Goal: Transaction & Acquisition: Download file/media

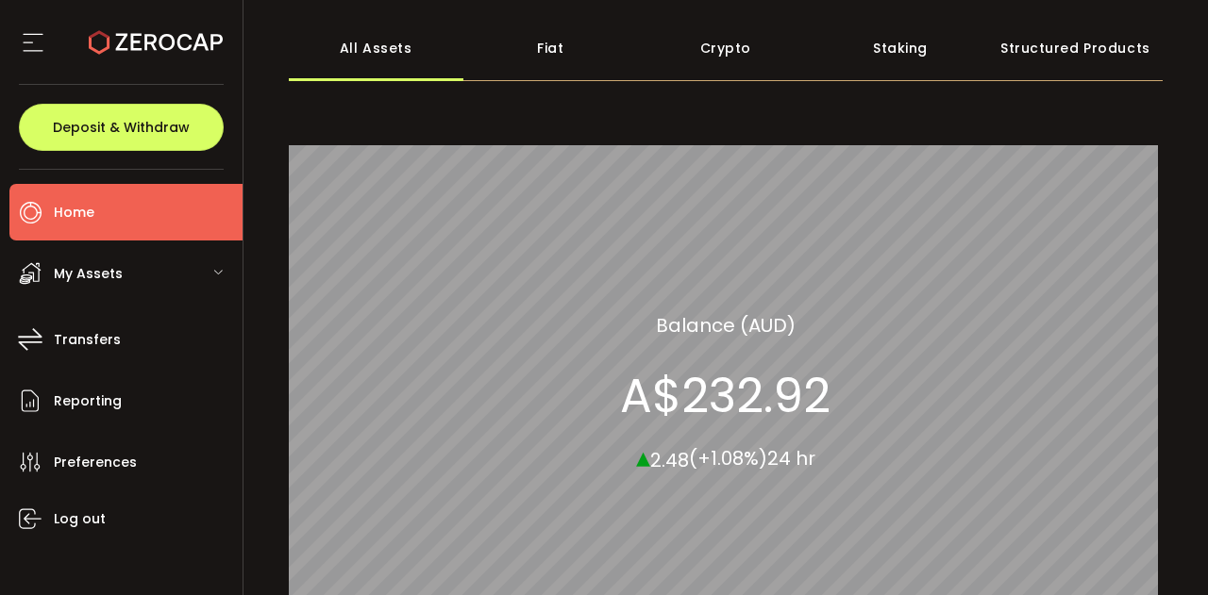
scroll to position [86, 0]
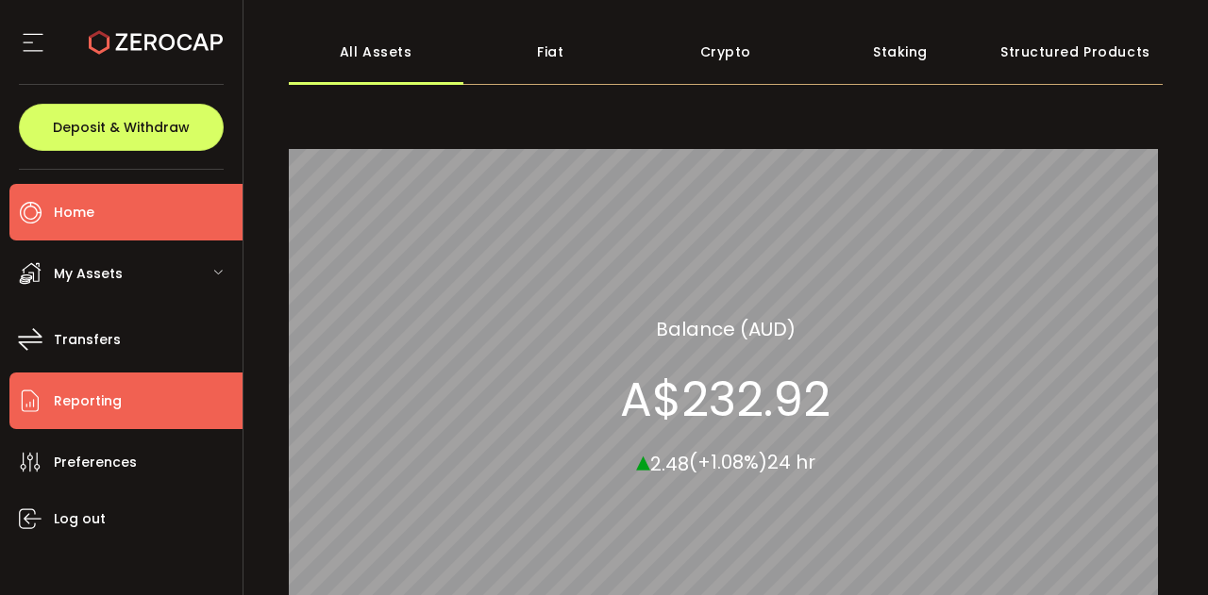
click at [82, 399] on span "Reporting" at bounding box center [88, 401] width 68 height 27
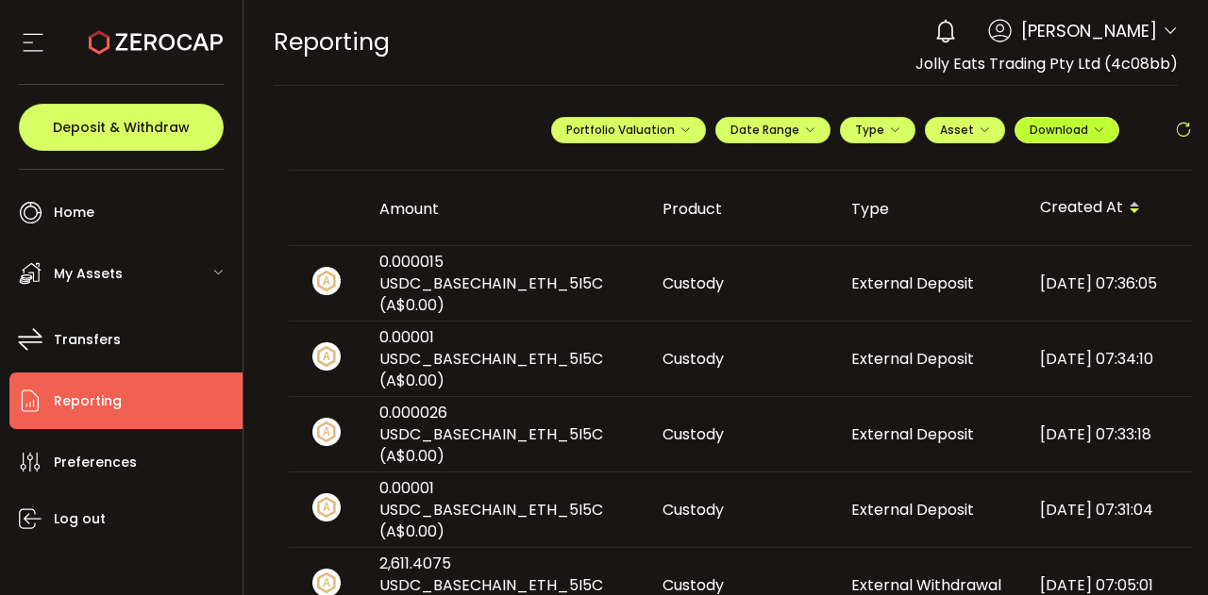
click at [1094, 130] on icon "button" at bounding box center [1097, 130] width 11 height 11
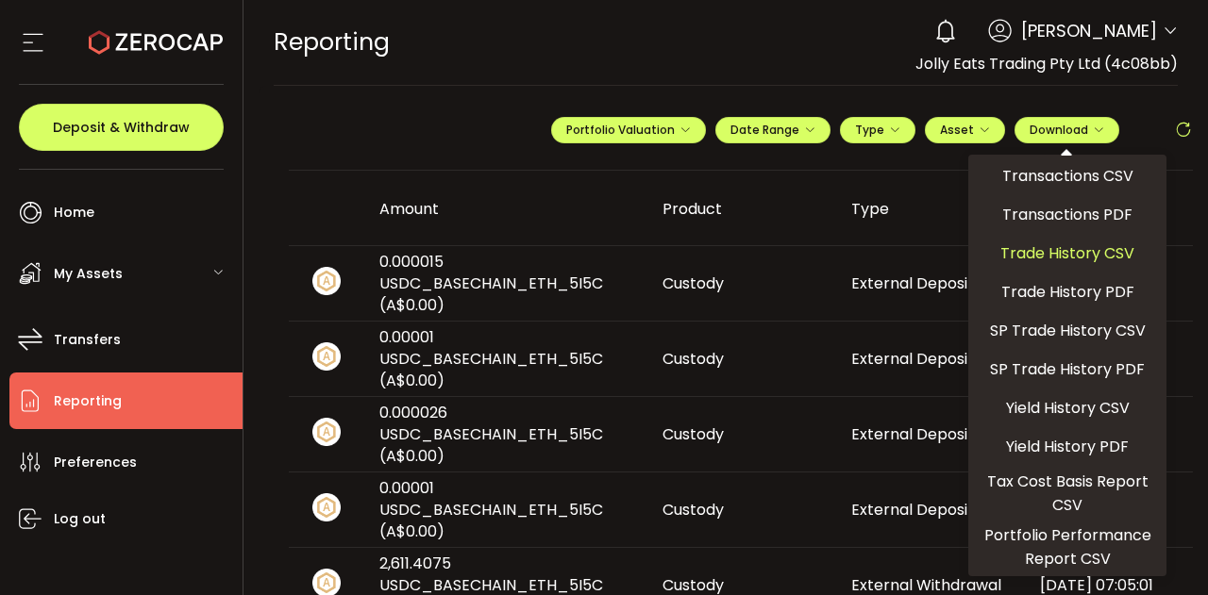
click at [1084, 254] on span "Trade History CSV" at bounding box center [1067, 254] width 134 height 24
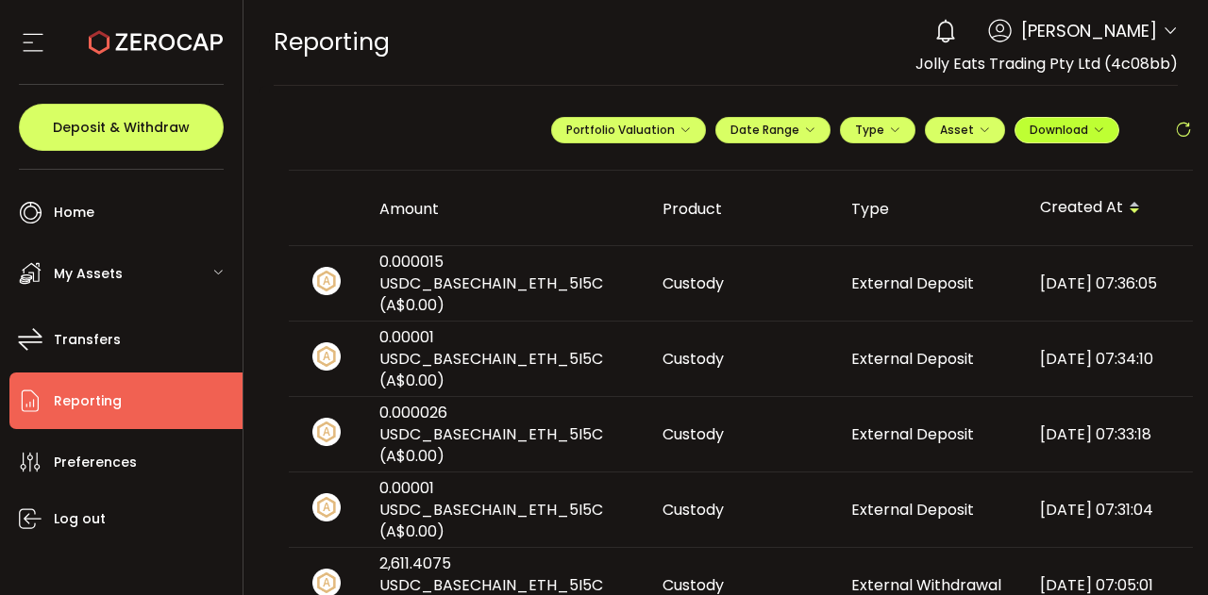
click at [1100, 127] on button "Download" at bounding box center [1066, 130] width 105 height 26
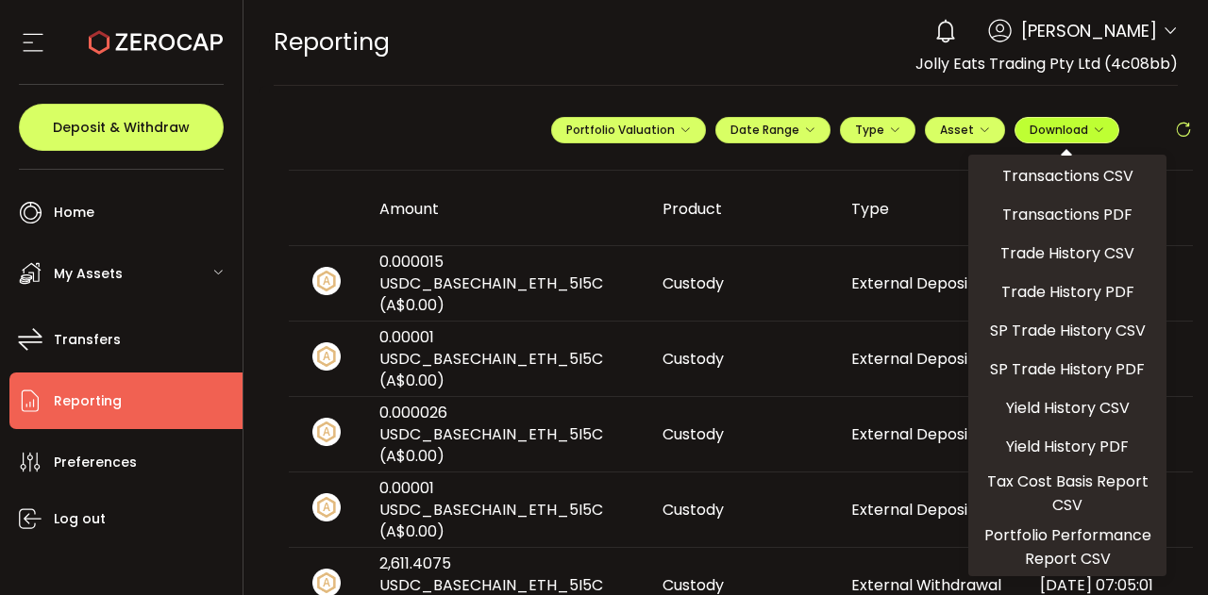
click at [1104, 133] on button "Download" at bounding box center [1066, 130] width 105 height 26
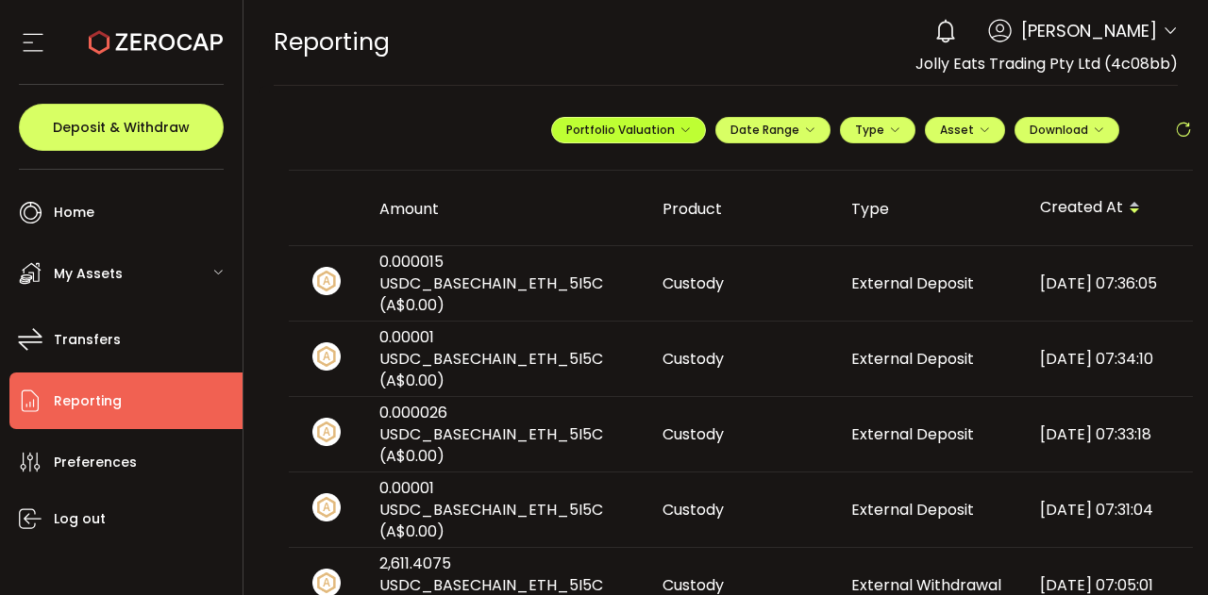
drag, startPoint x: 1104, startPoint y: 131, endPoint x: 685, endPoint y: 129, distance: 418.9
click at [685, 129] on icon "button" at bounding box center [684, 130] width 11 height 11
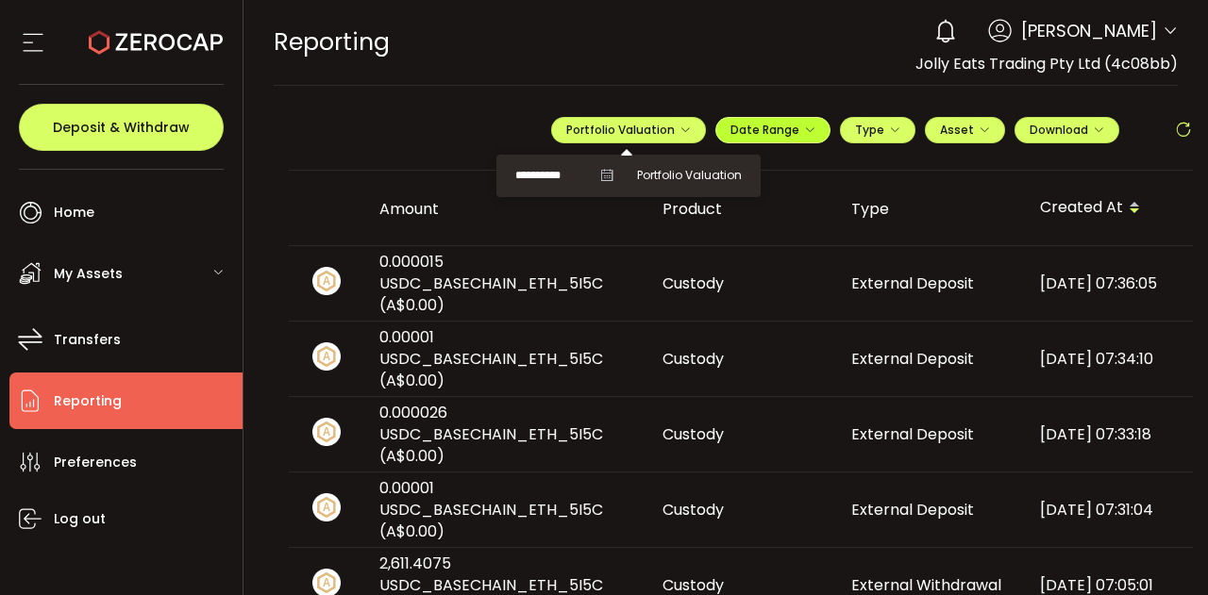
click at [804, 128] on icon "button" at bounding box center [809, 130] width 11 height 11
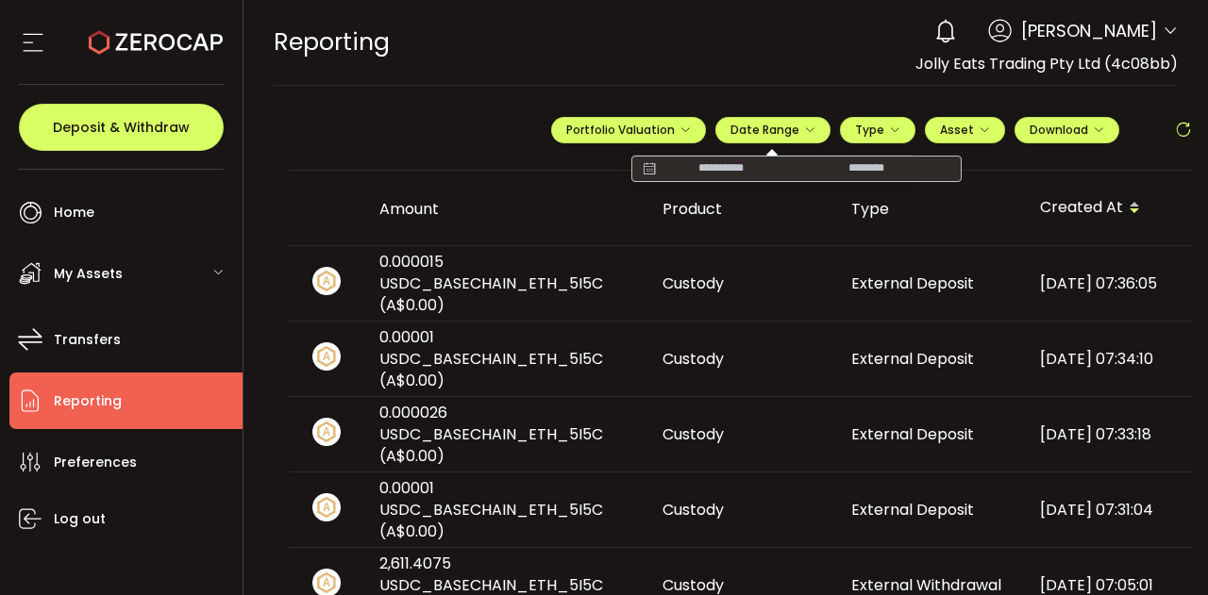
click at [704, 169] on input at bounding box center [720, 168] width 121 height 19
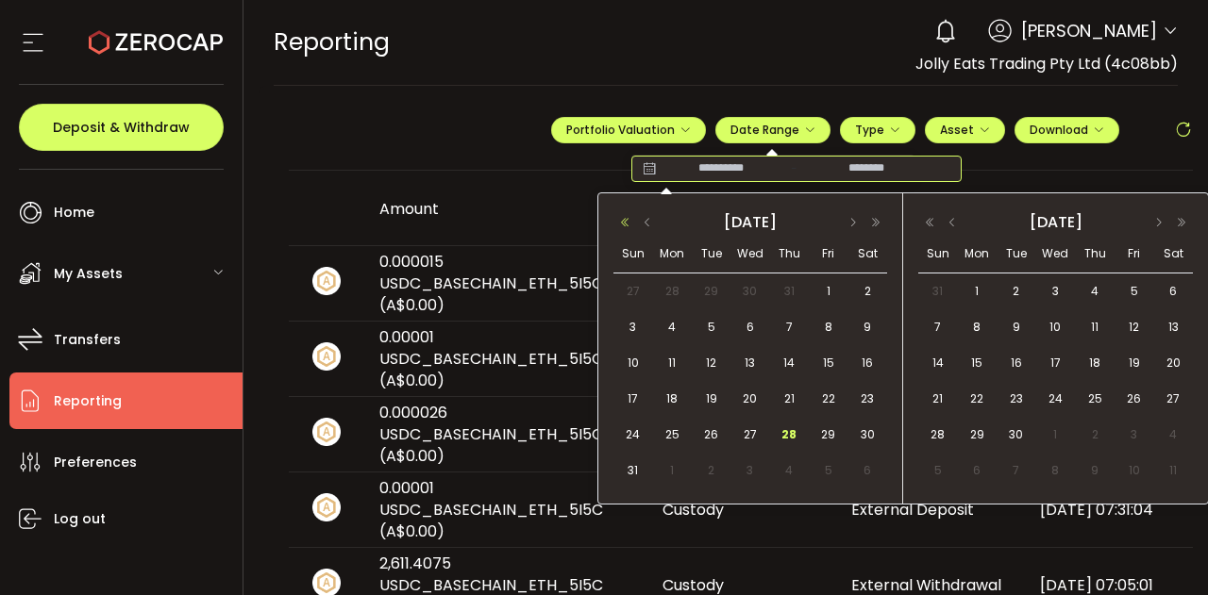
click at [625, 225] on button "button" at bounding box center [624, 222] width 23 height 13
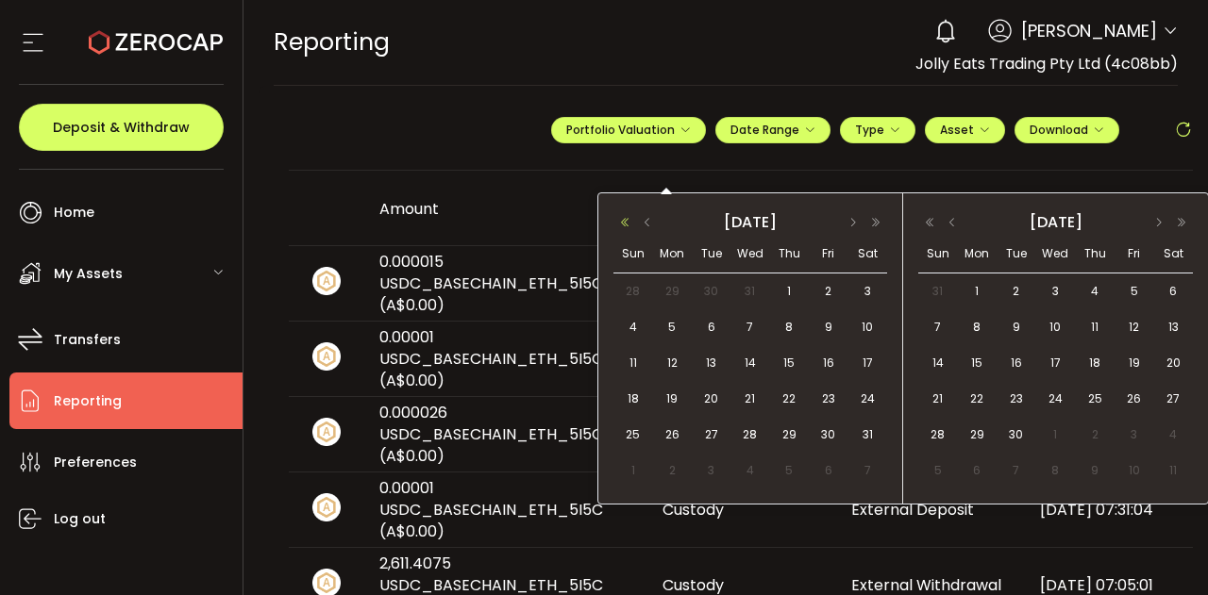
click at [625, 225] on button "button" at bounding box center [624, 222] width 23 height 13
click at [856, 224] on button "button" at bounding box center [853, 222] width 23 height 13
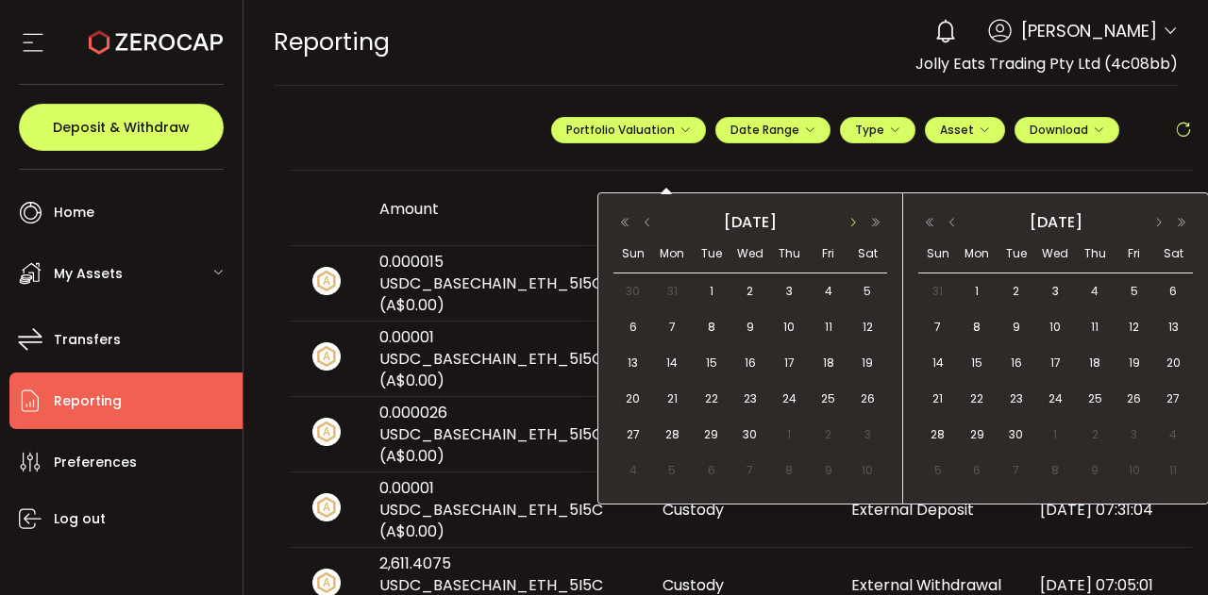
click at [856, 224] on button "button" at bounding box center [853, 222] width 23 height 13
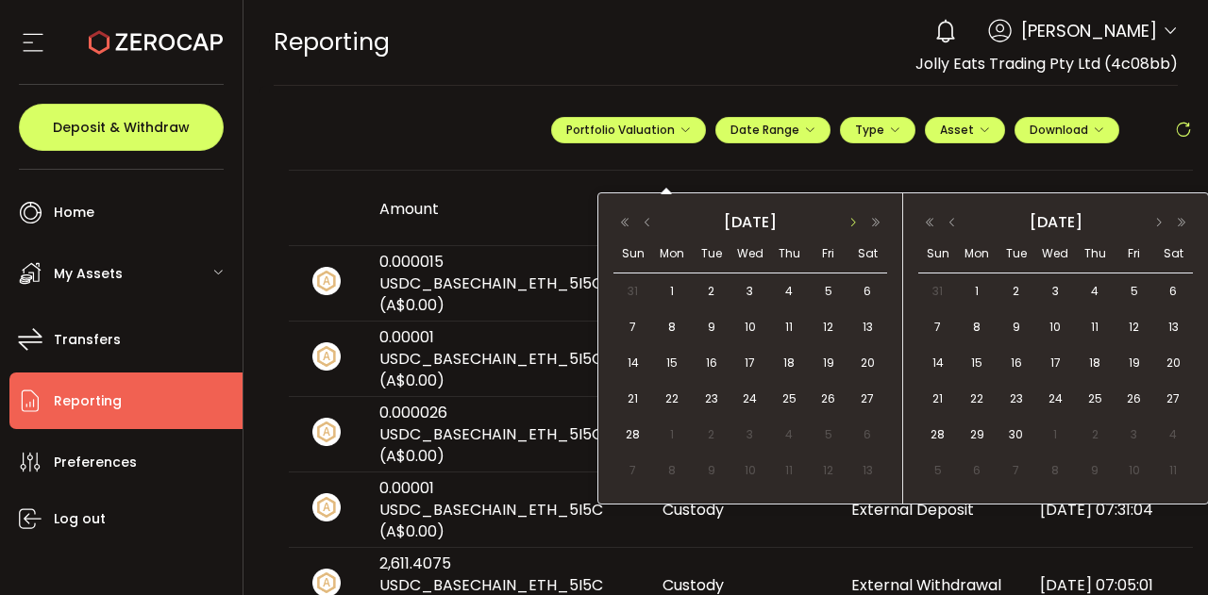
click at [856, 224] on button "button" at bounding box center [853, 222] width 23 height 13
click at [877, 224] on button "button" at bounding box center [875, 222] width 23 height 13
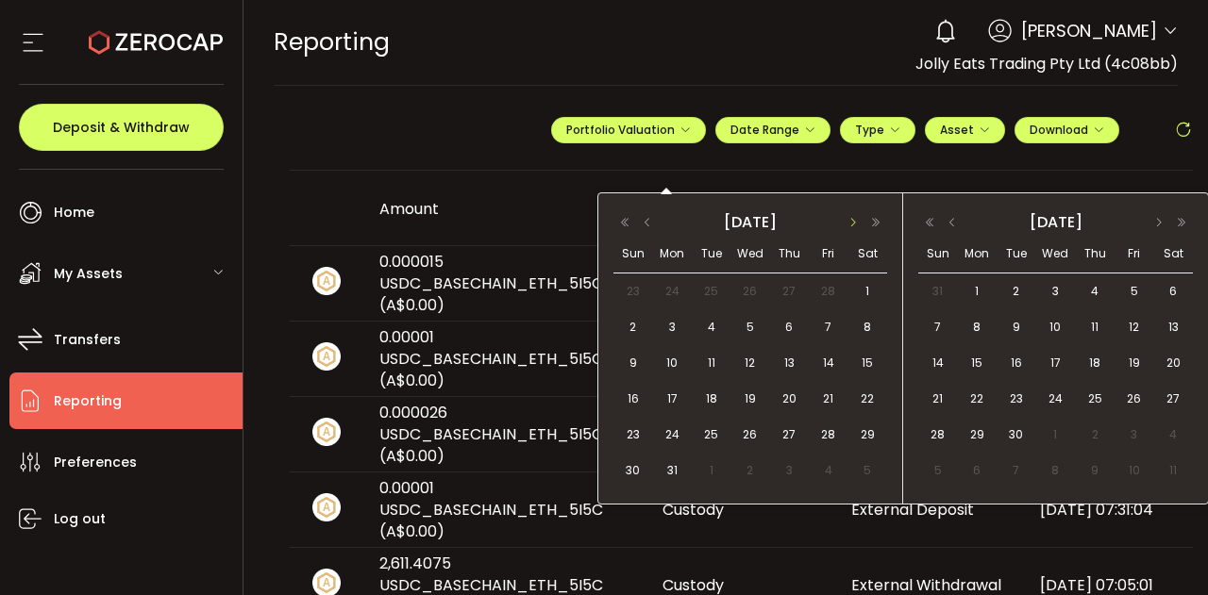
click at [849, 222] on button "button" at bounding box center [853, 222] width 23 height 13
click at [646, 225] on button "button" at bounding box center [647, 222] width 23 height 13
click at [864, 288] on span "1" at bounding box center [867, 291] width 23 height 23
click at [951, 222] on button "button" at bounding box center [952, 222] width 23 height 13
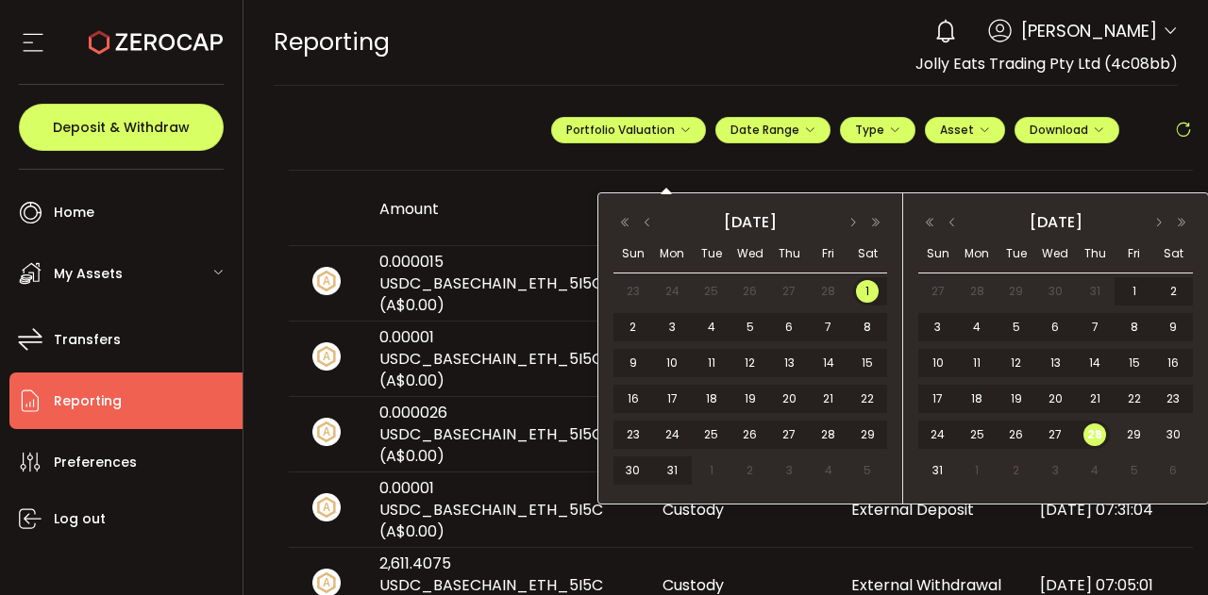
click at [1098, 435] on span "28" at bounding box center [1094, 435] width 23 height 23
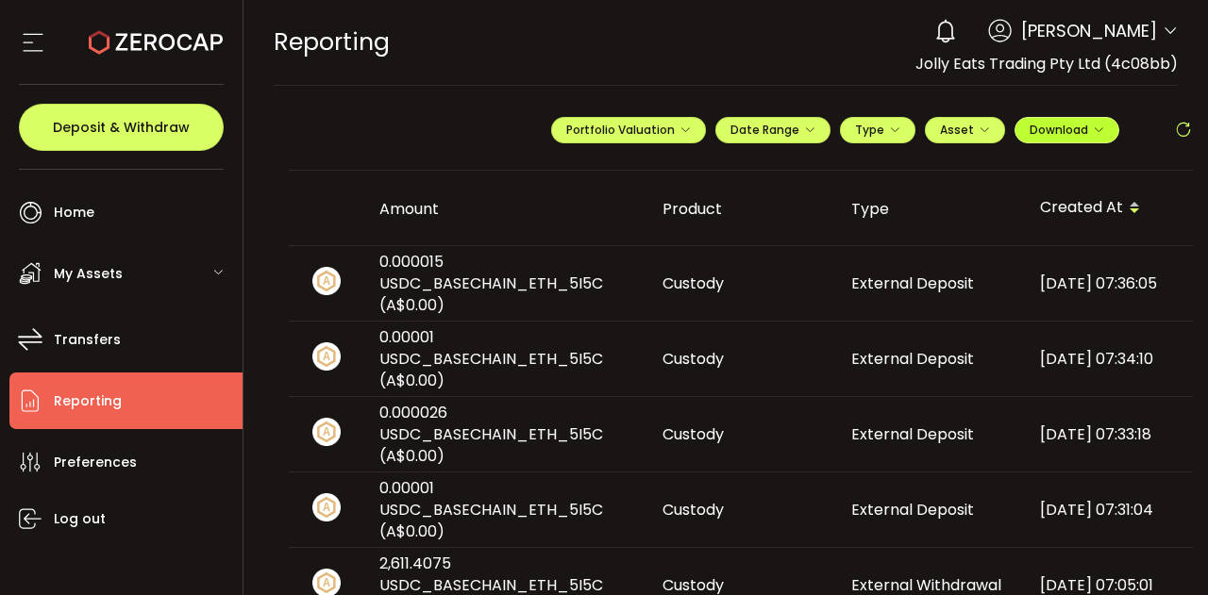
click at [1092, 129] on icon "button" at bounding box center [1097, 130] width 11 height 11
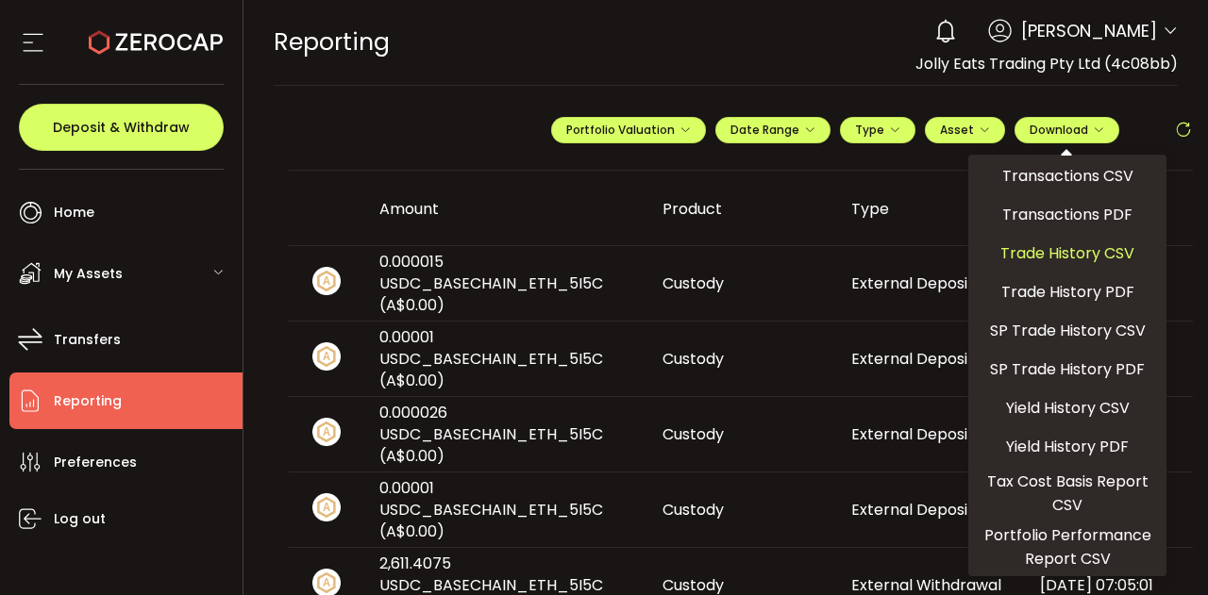
click at [1081, 249] on span "Trade History CSV" at bounding box center [1067, 254] width 134 height 24
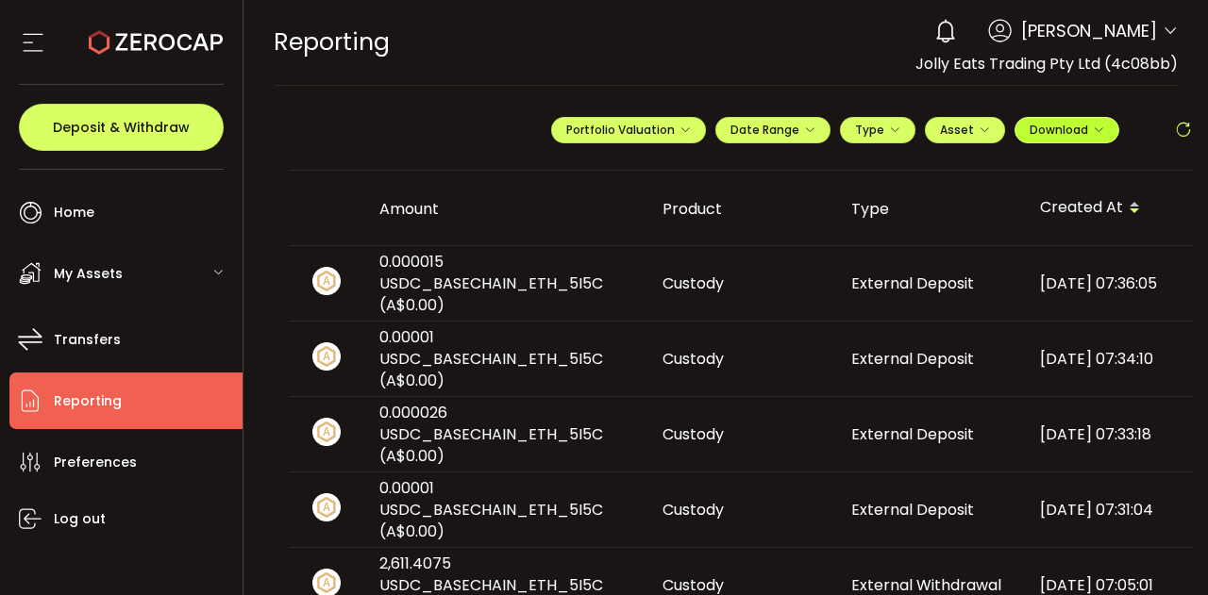
click at [1096, 129] on icon "button" at bounding box center [1097, 130] width 11 height 11
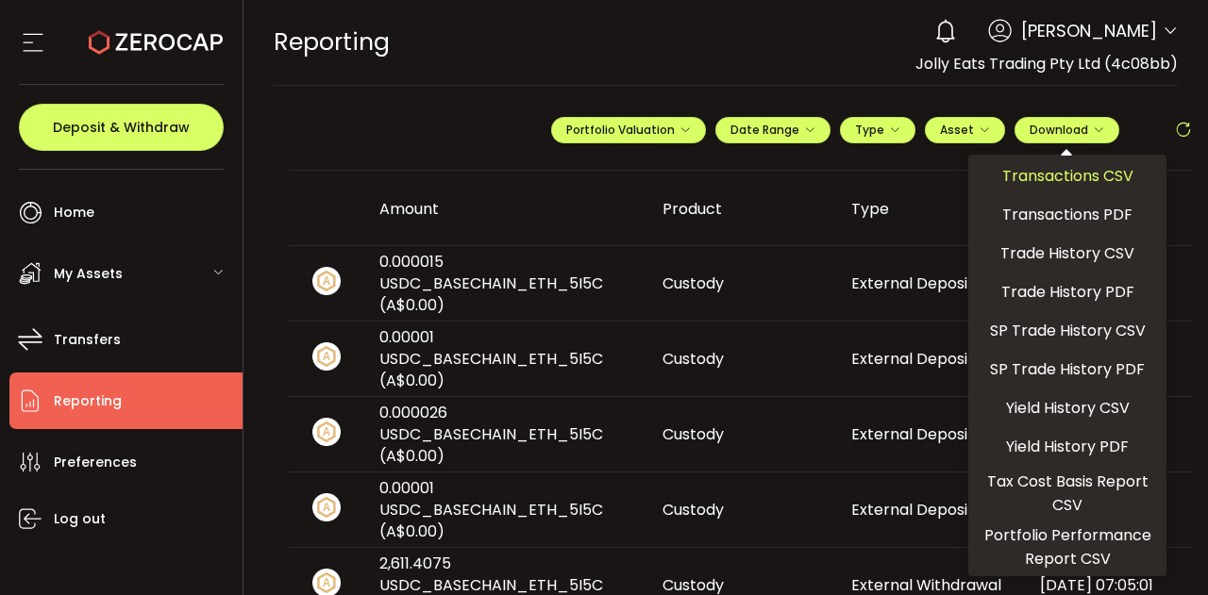
click at [1083, 176] on span "Transactions CSV" at bounding box center [1067, 176] width 131 height 24
